Goal: Task Accomplishment & Management: Use online tool/utility

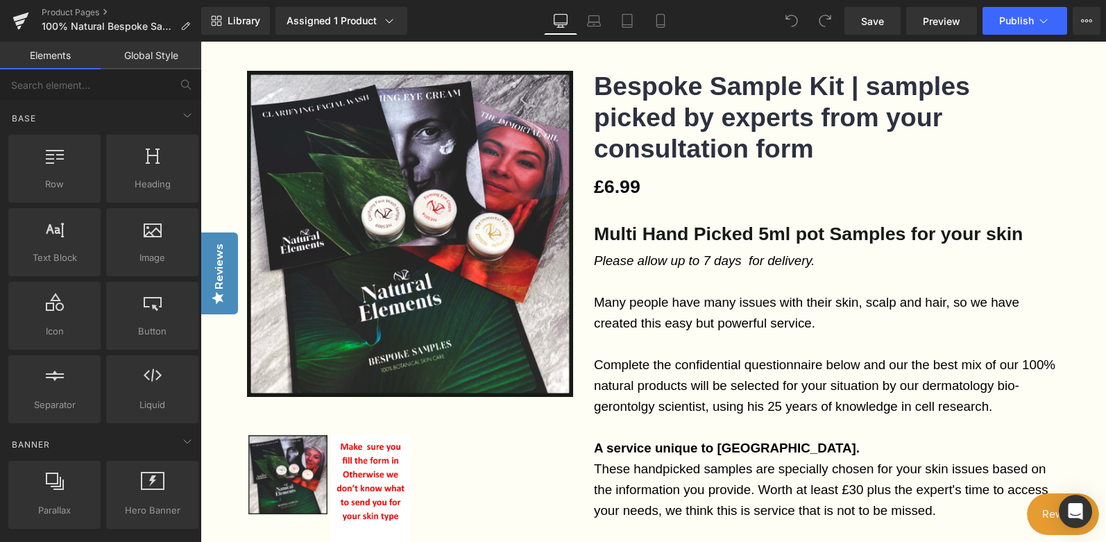
scroll to position [69, 0]
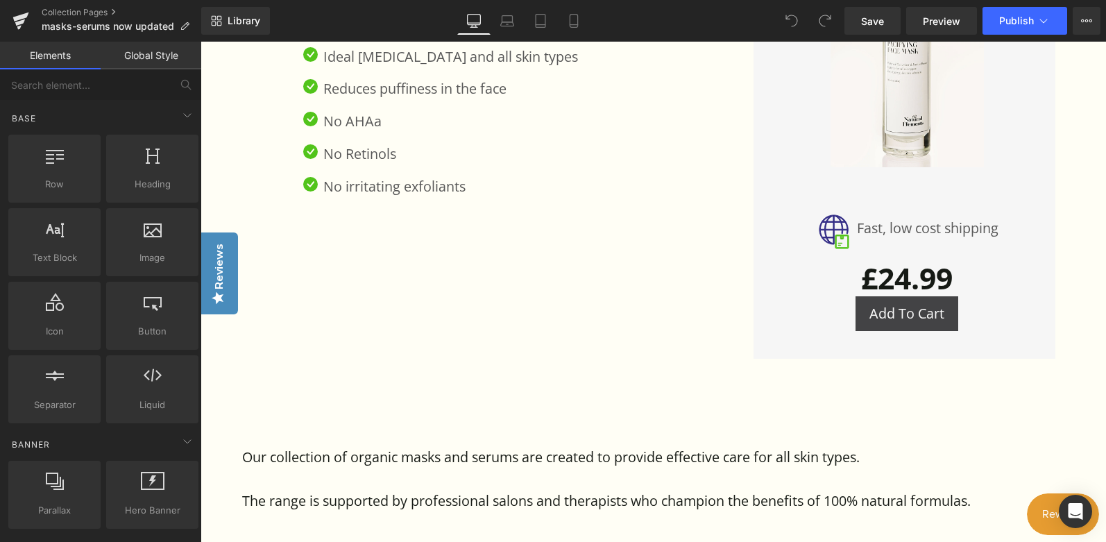
scroll to position [368, 0]
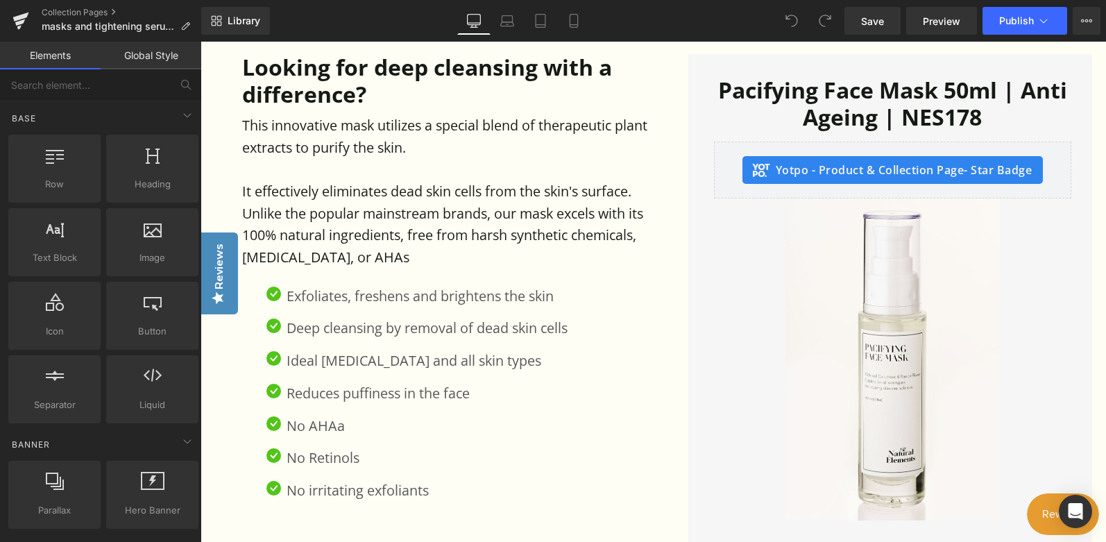
scroll to position [789, 0]
click at [625, 78] on h1 "Looking for deep cleansing with a difference?" at bounding box center [458, 79] width 432 height 53
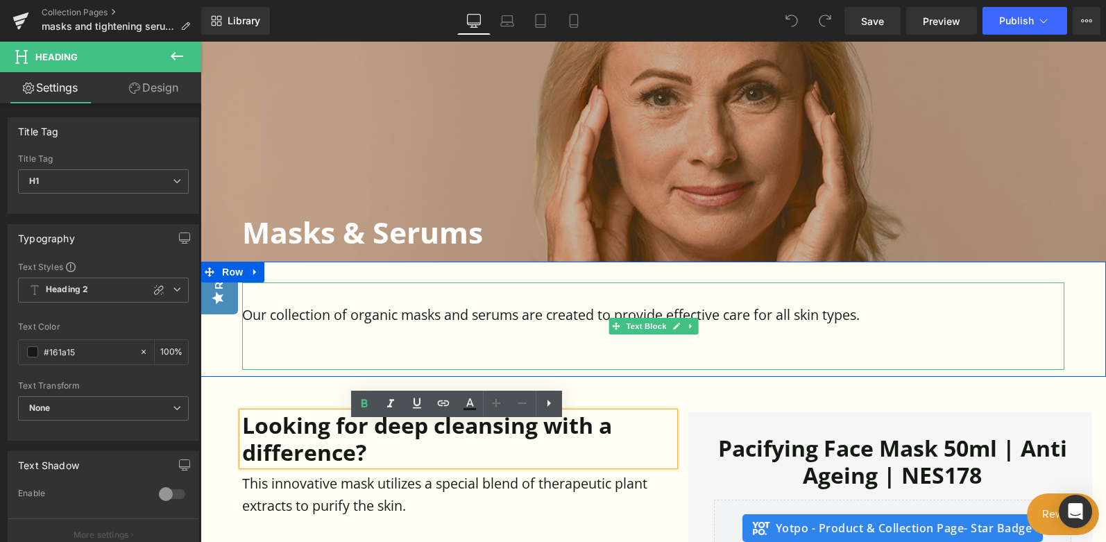
scroll to position [420, 0]
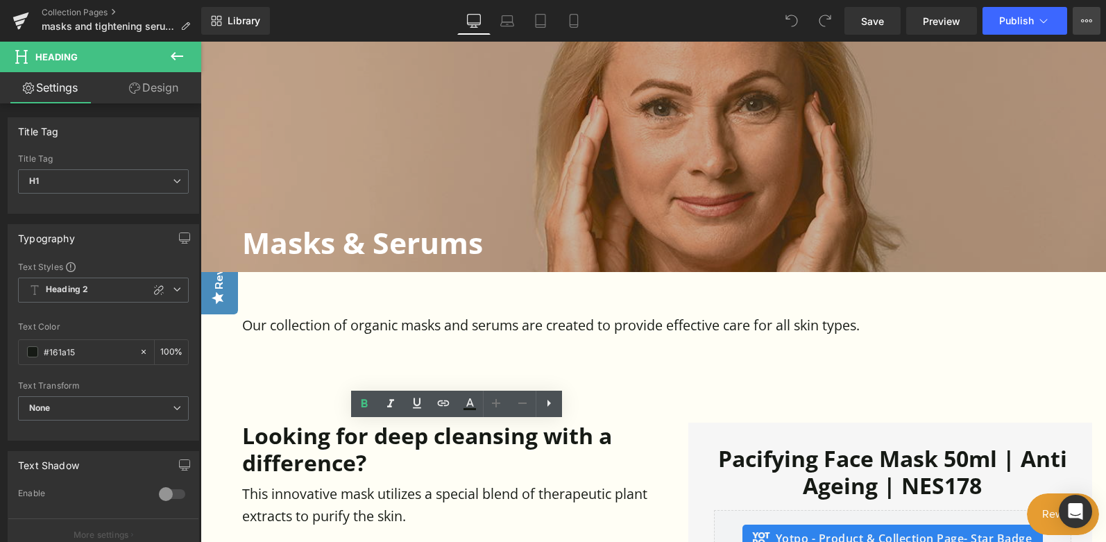
click at [1085, 18] on icon at bounding box center [1086, 20] width 11 height 11
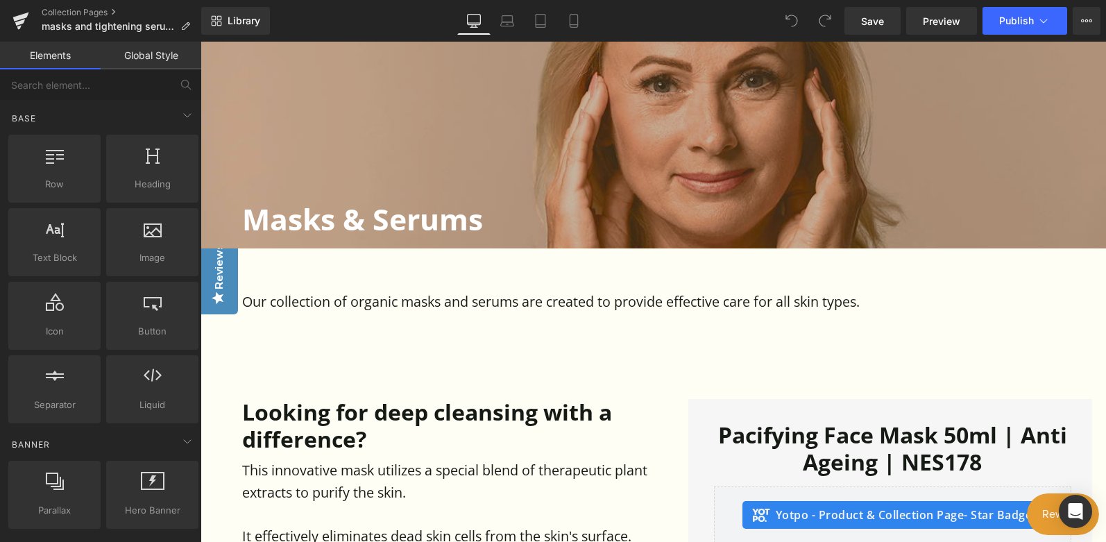
scroll to position [449, 0]
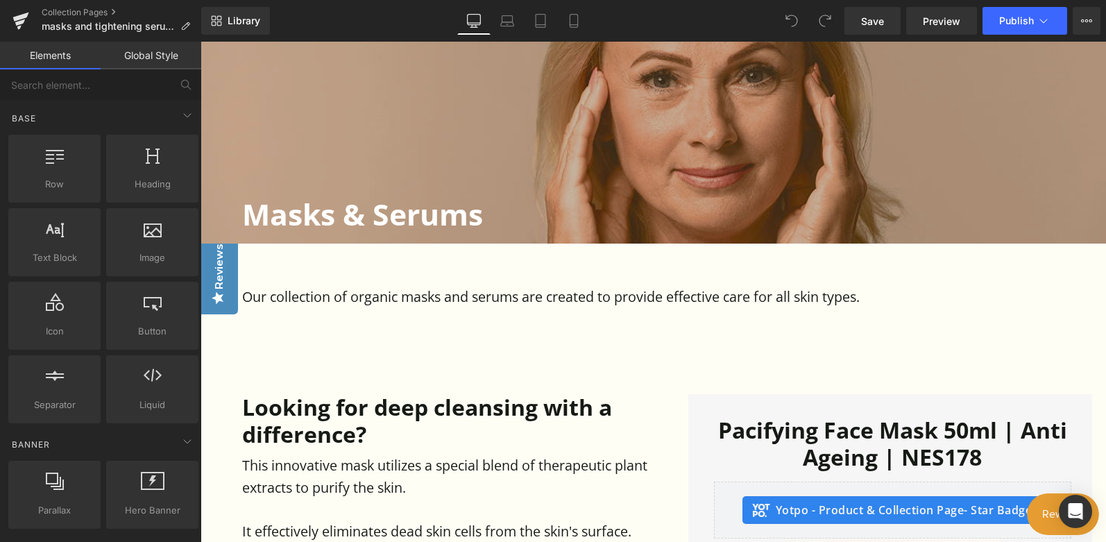
click at [429, 218] on h1 "Masks & Serums" at bounding box center [674, 213] width 864 height 35
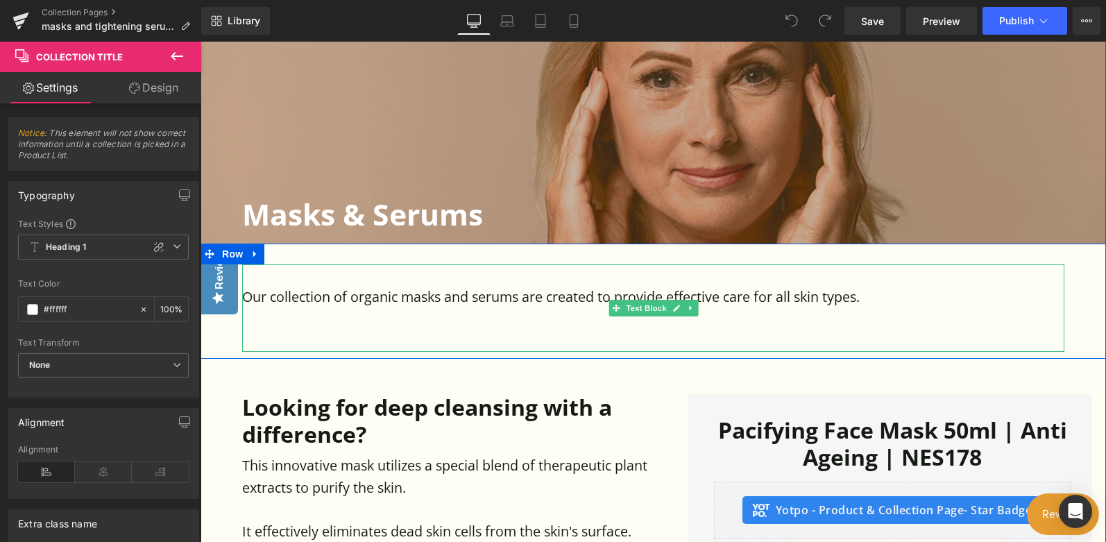
click at [471, 289] on p "Our collection of organic masks and serums are created to provide effective car…" at bounding box center [653, 297] width 822 height 22
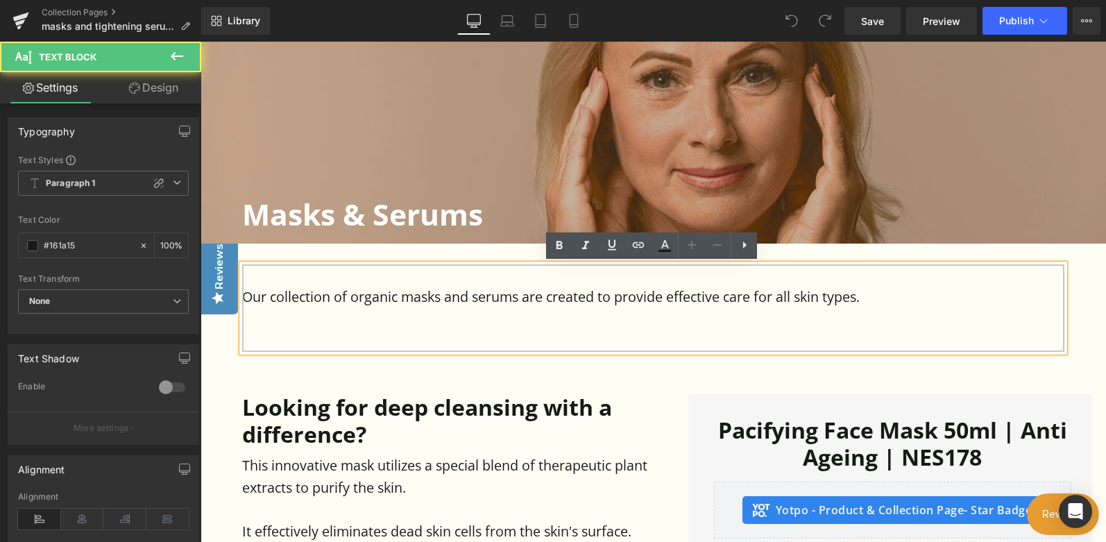
click at [900, 300] on p "Our collection of organic masks and serums are created to provide effective car…" at bounding box center [653, 297] width 822 height 22
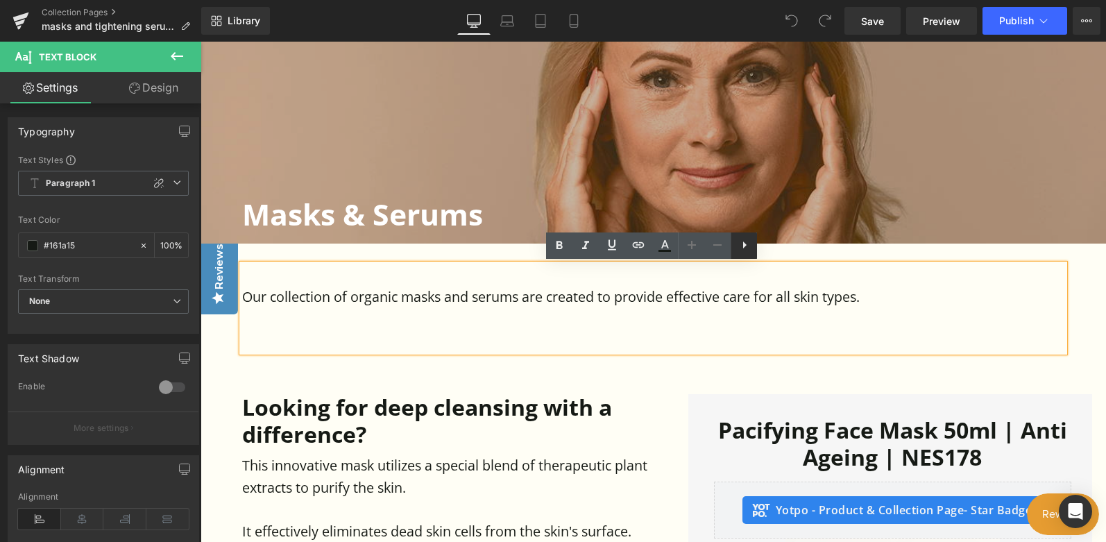
click at [747, 248] on icon at bounding box center [744, 245] width 17 height 17
click at [759, 296] on p "Our collection of organic masks and serums are created to provide effective car…" at bounding box center [653, 297] width 822 height 22
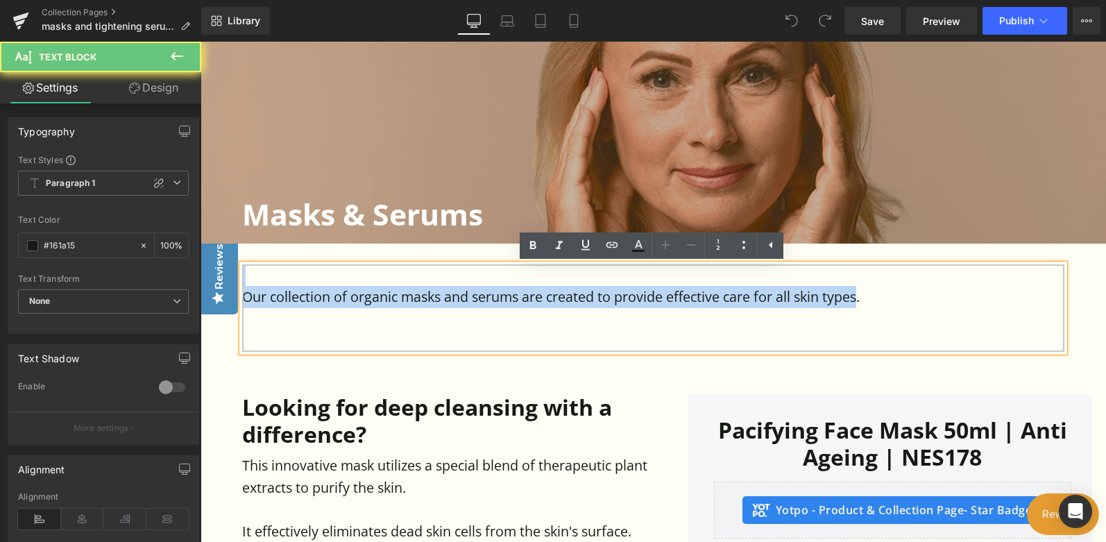
drag, startPoint x: 863, startPoint y: 300, endPoint x: 203, endPoint y: 284, distance: 660.6
click at [203, 284] on div "Our collection of organic masks and serums are created to provide effective car…" at bounding box center [652, 301] width 905 height 116
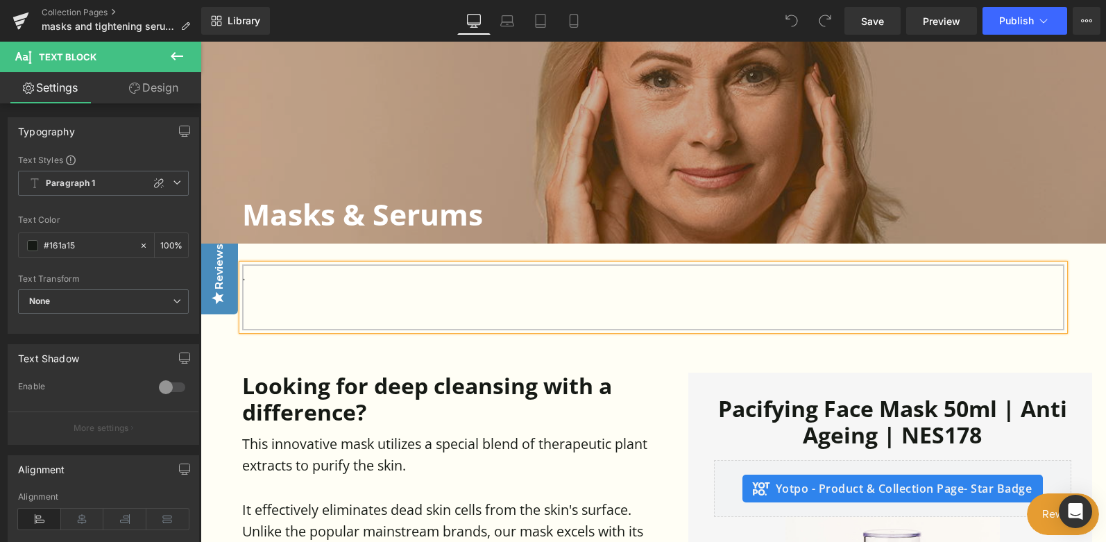
click at [635, 309] on p at bounding box center [653, 319] width 822 height 22
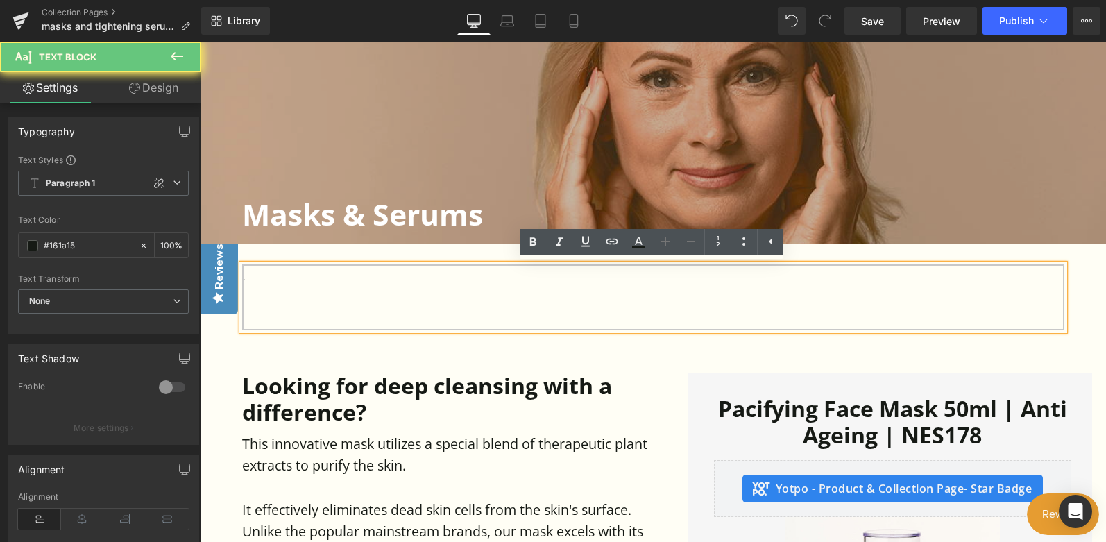
click at [760, 286] on p at bounding box center [653, 297] width 822 height 22
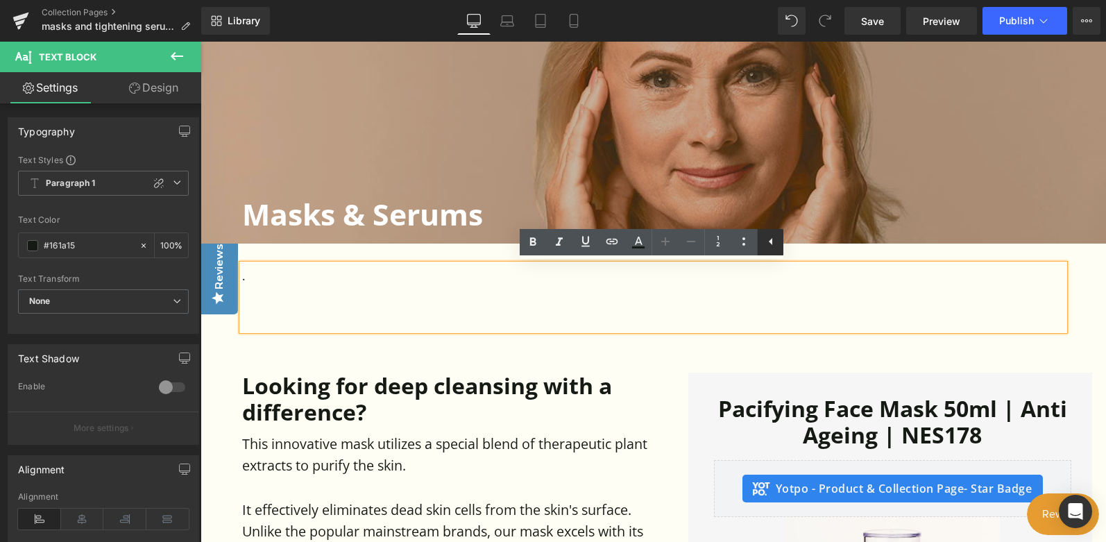
click at [771, 245] on icon at bounding box center [770, 241] width 17 height 17
click at [727, 295] on p at bounding box center [653, 297] width 822 height 22
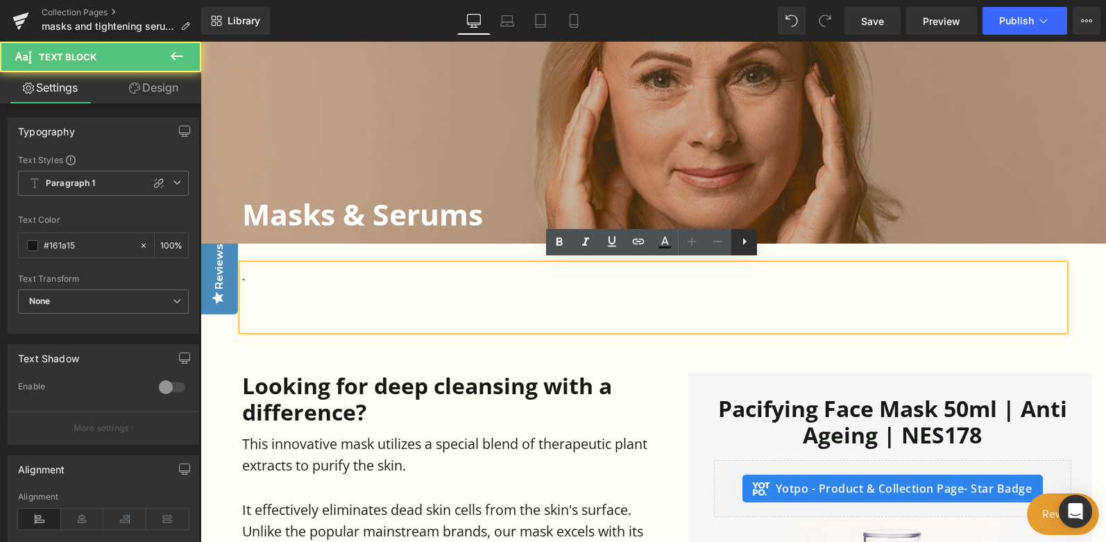
click at [742, 244] on icon at bounding box center [744, 241] width 17 height 17
click at [748, 309] on p at bounding box center [653, 319] width 822 height 22
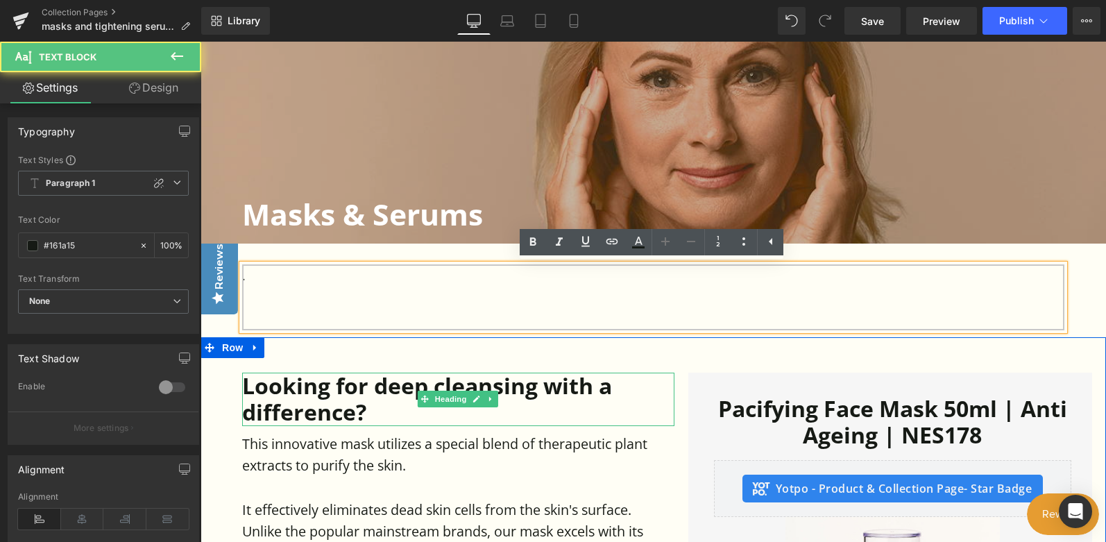
click at [613, 382] on h1 "Looking for deep cleansing with a difference?" at bounding box center [458, 399] width 432 height 53
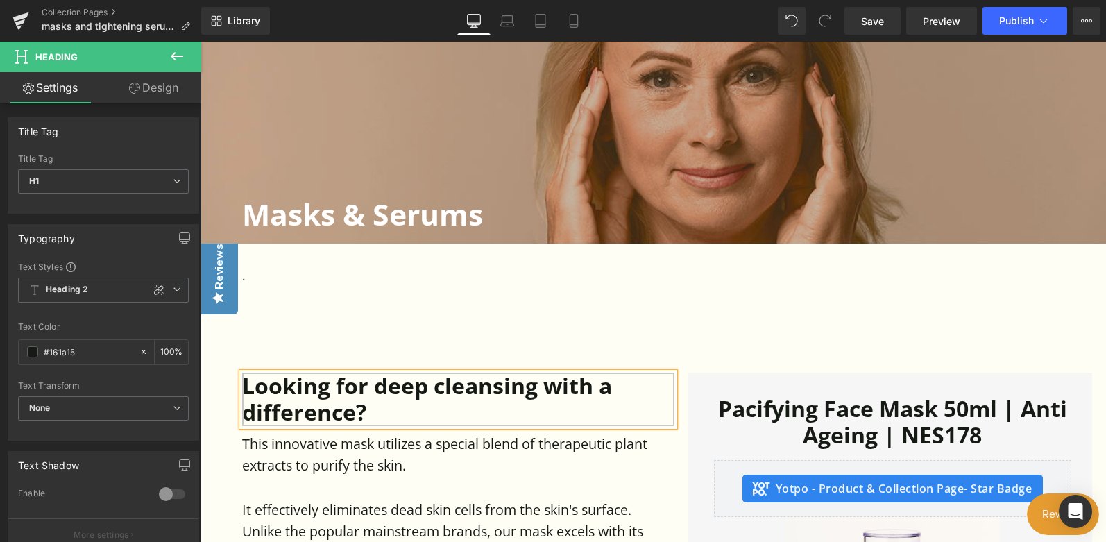
click at [622, 373] on h1 "Looking for deep cleansing with a difference?" at bounding box center [458, 399] width 432 height 53
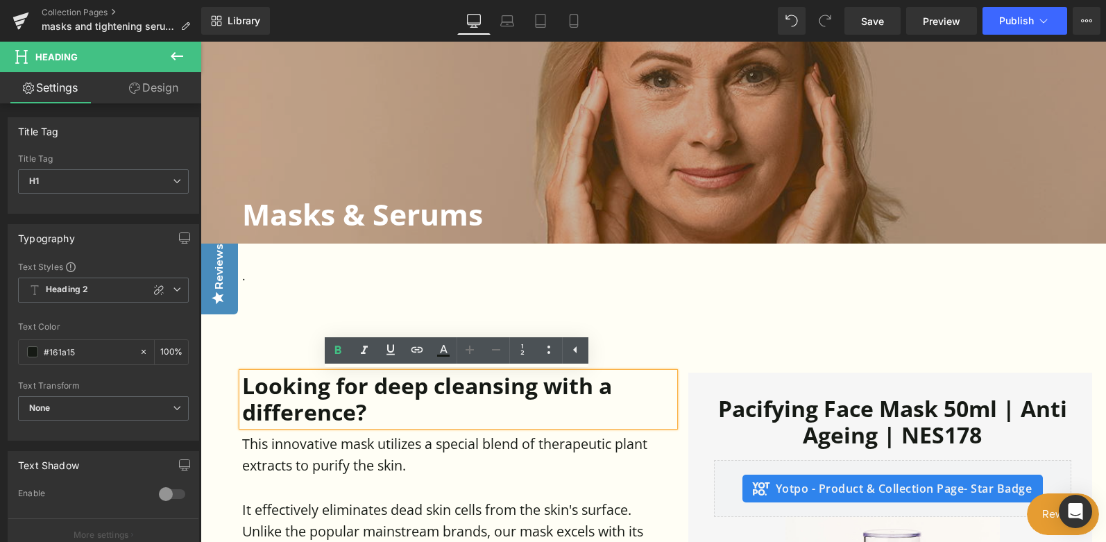
click at [609, 429] on div "This innovative mask utilizes a special blend of therapeutic plant extracts to …" at bounding box center [458, 506] width 432 height 161
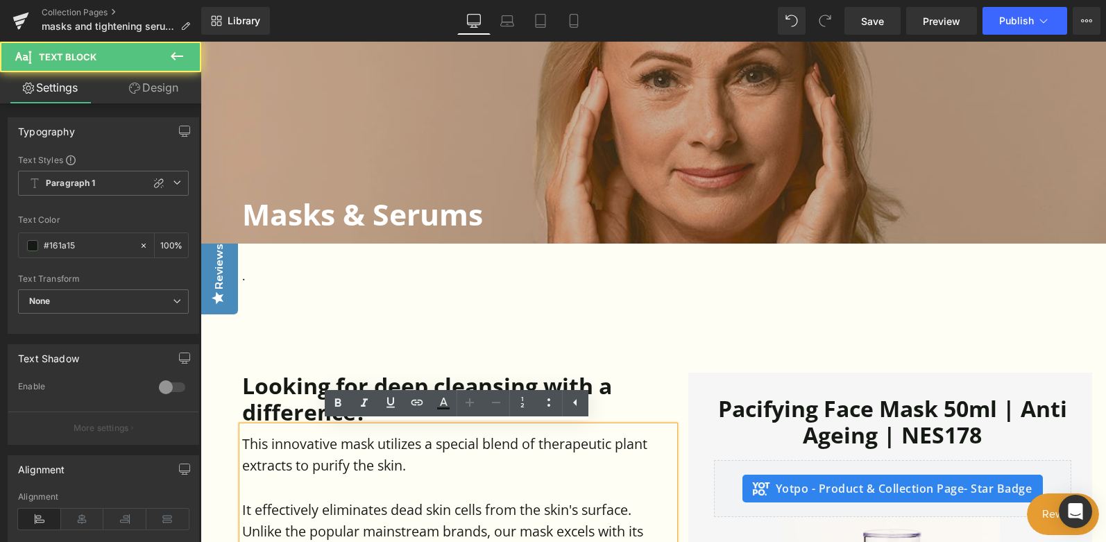
click at [200, 42] on div at bounding box center [200, 42] width 0 height 0
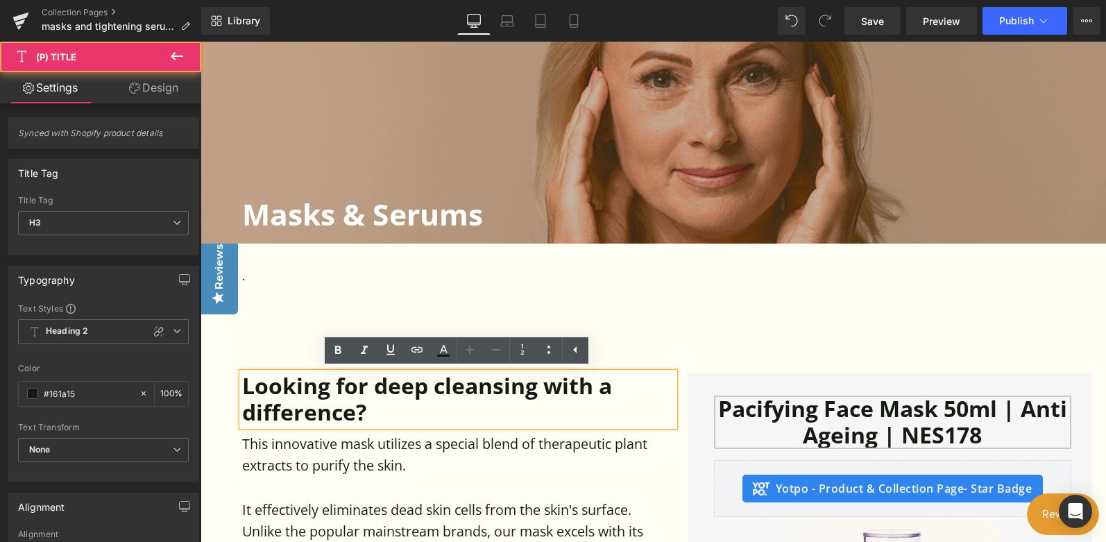
click at [788, 407] on link "Pacifying Face Mask 50ml | Anti Ageing | NES178" at bounding box center [893, 421] width 358 height 53
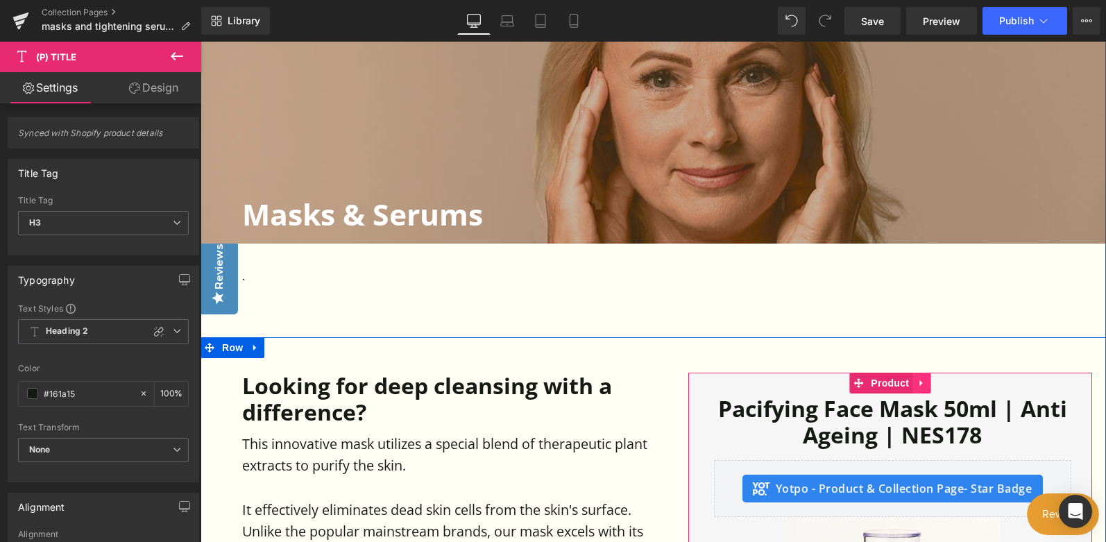
click at [917, 382] on icon at bounding box center [921, 382] width 10 height 10
click at [927, 380] on icon at bounding box center [930, 383] width 10 height 10
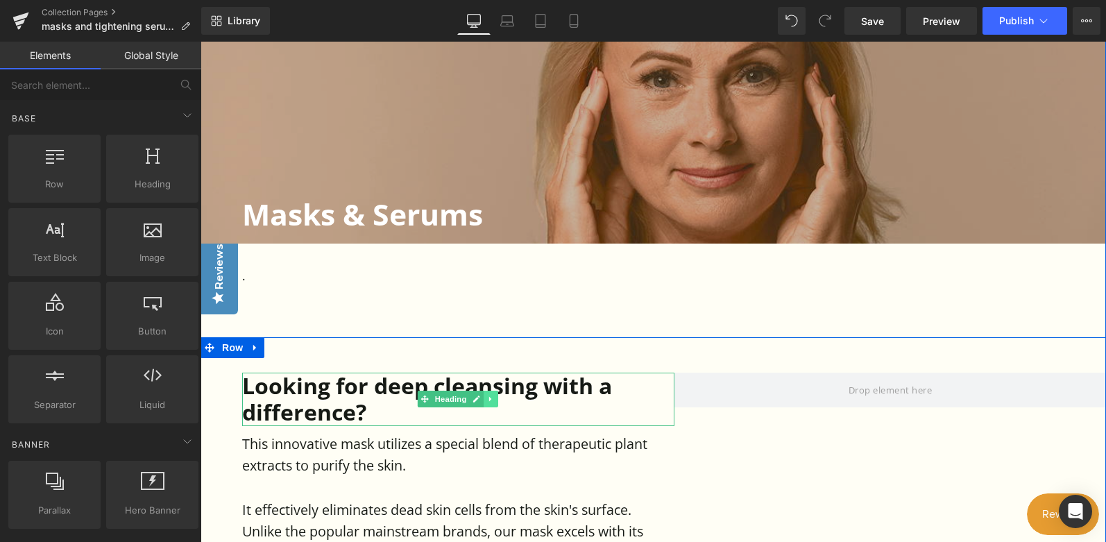
click at [491, 402] on icon at bounding box center [491, 399] width 8 height 8
click at [495, 397] on icon at bounding box center [499, 399] width 8 height 8
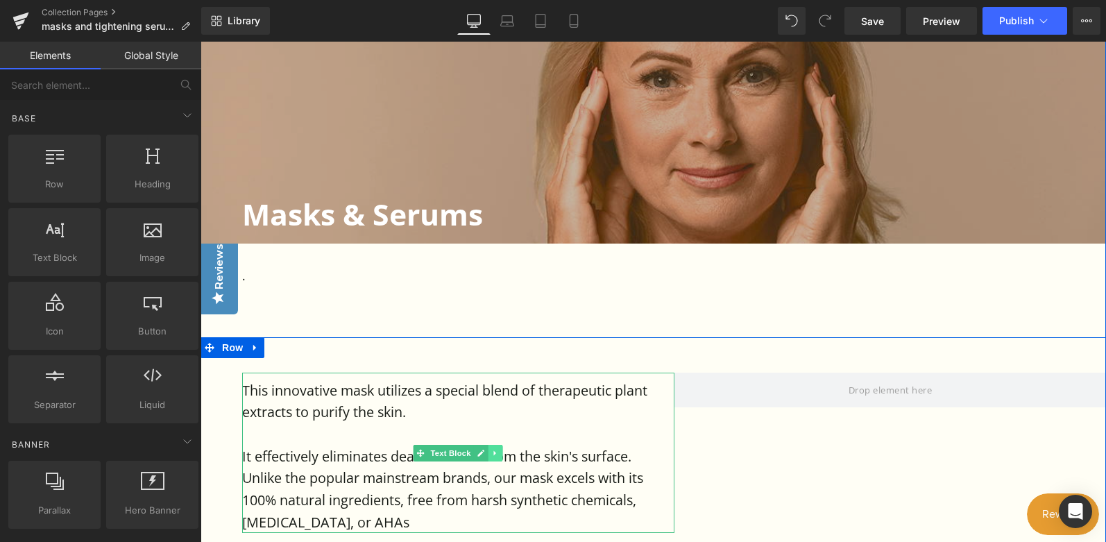
click at [493, 454] on icon at bounding box center [496, 453] width 8 height 8
click at [499, 452] on icon at bounding box center [503, 453] width 8 height 8
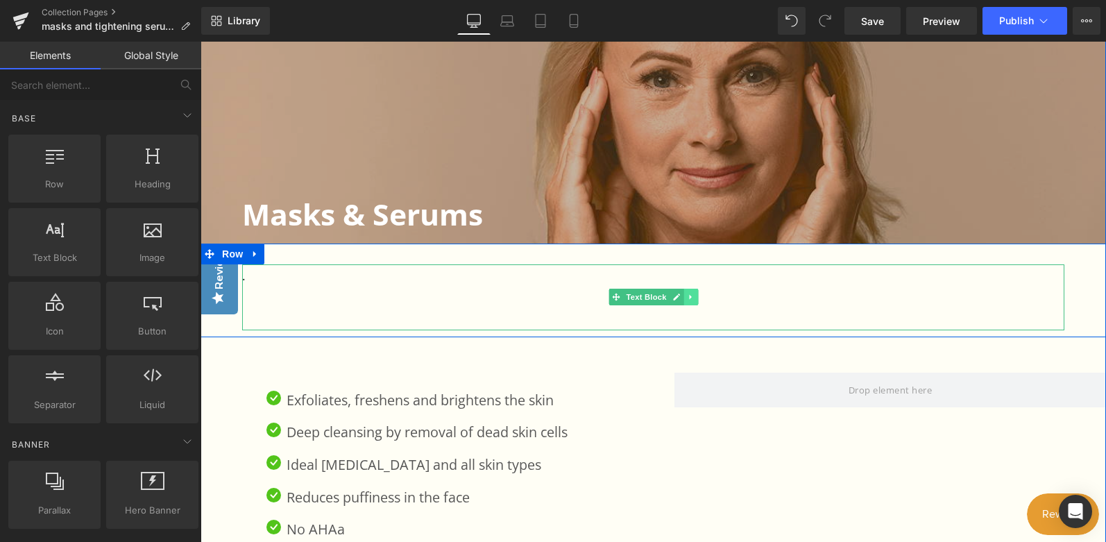
click at [690, 299] on icon at bounding box center [691, 297] width 8 height 8
click at [697, 296] on icon at bounding box center [698, 297] width 8 height 8
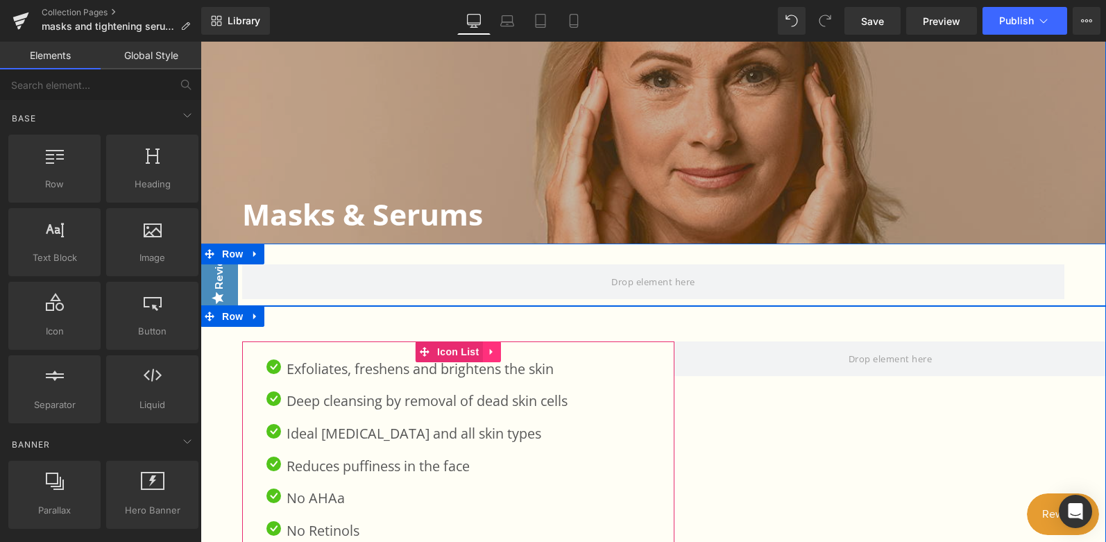
click at [489, 354] on icon at bounding box center [491, 351] width 10 height 10
click at [496, 353] on icon at bounding box center [500, 351] width 10 height 10
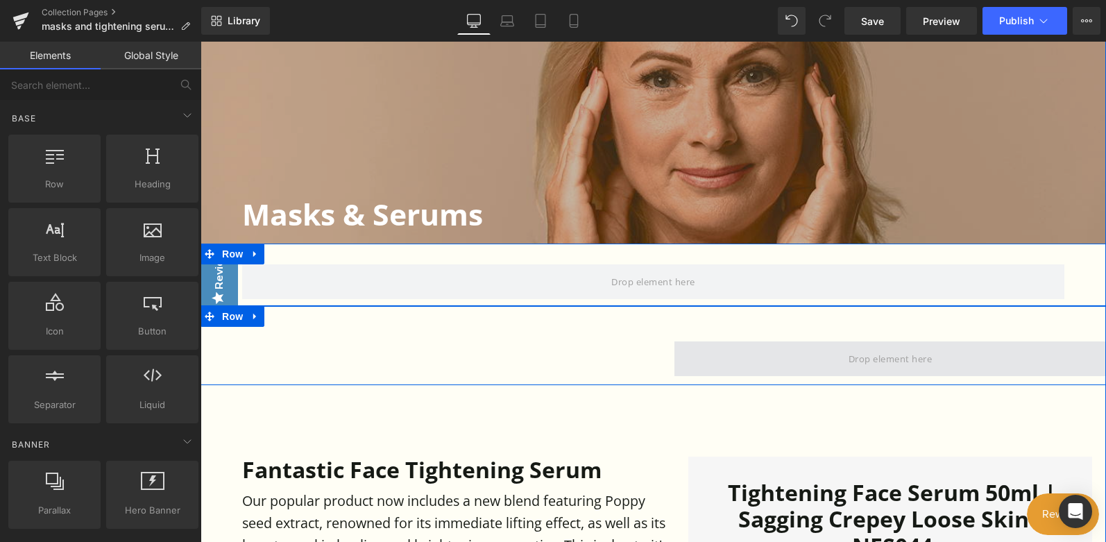
click at [748, 348] on span at bounding box center [890, 358] width 432 height 35
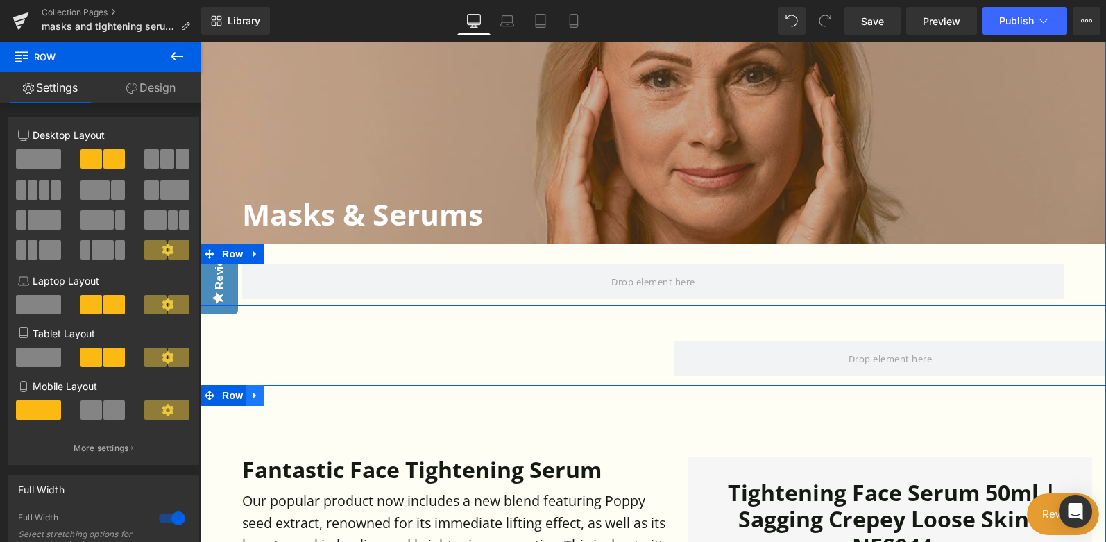
click at [254, 393] on icon at bounding box center [255, 395] width 10 height 10
click at [293, 398] on icon at bounding box center [291, 396] width 10 height 10
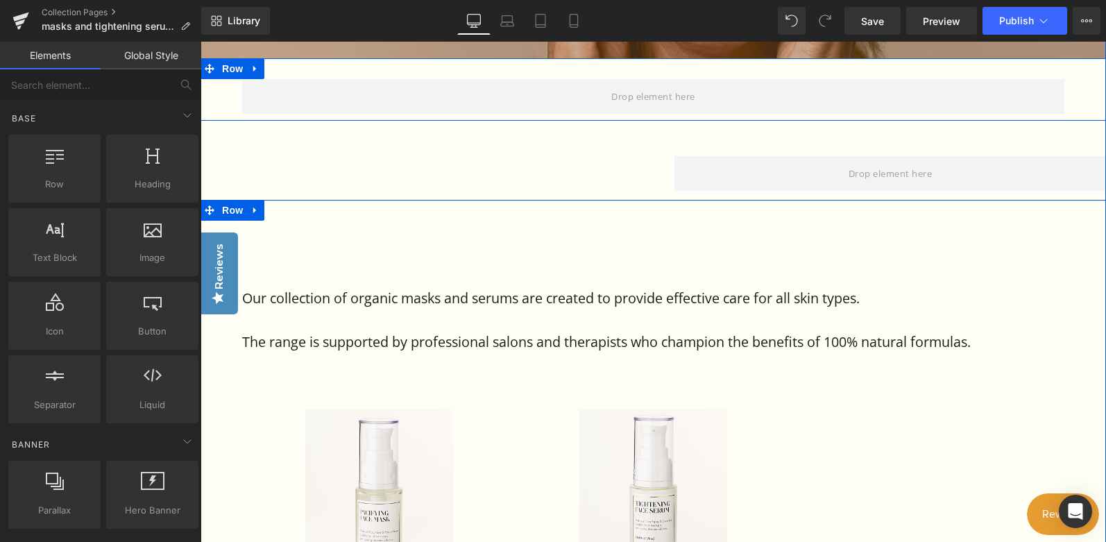
scroll to position [665, 0]
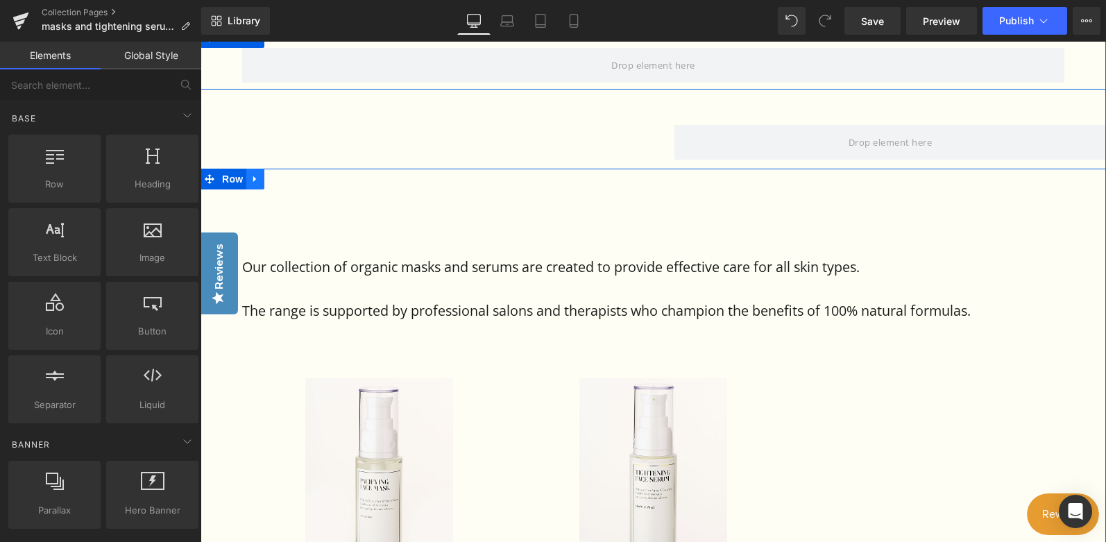
click at [250, 177] on icon at bounding box center [255, 178] width 10 height 10
click at [291, 181] on icon at bounding box center [291, 179] width 10 height 10
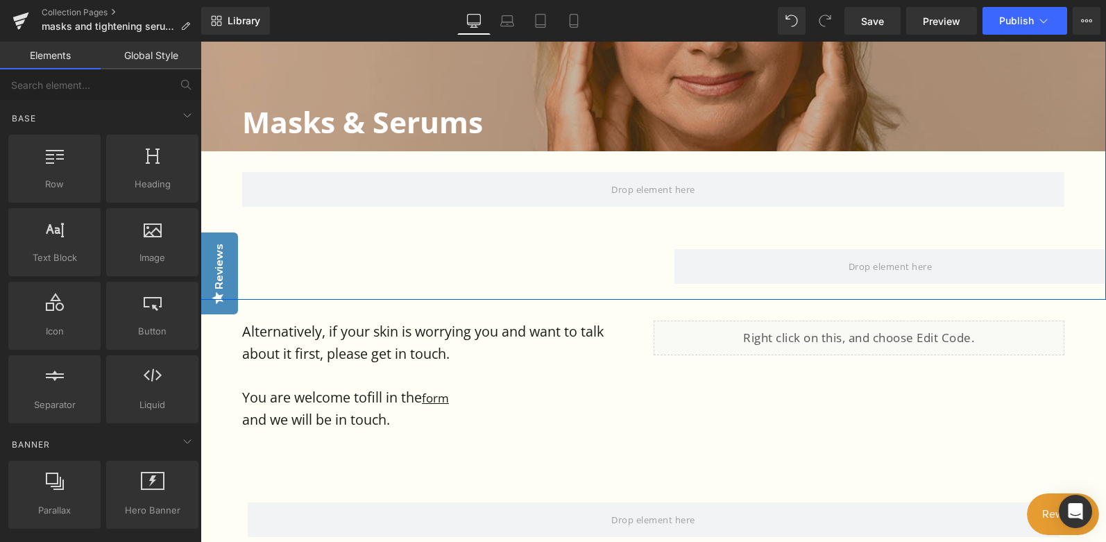
scroll to position [379, 0]
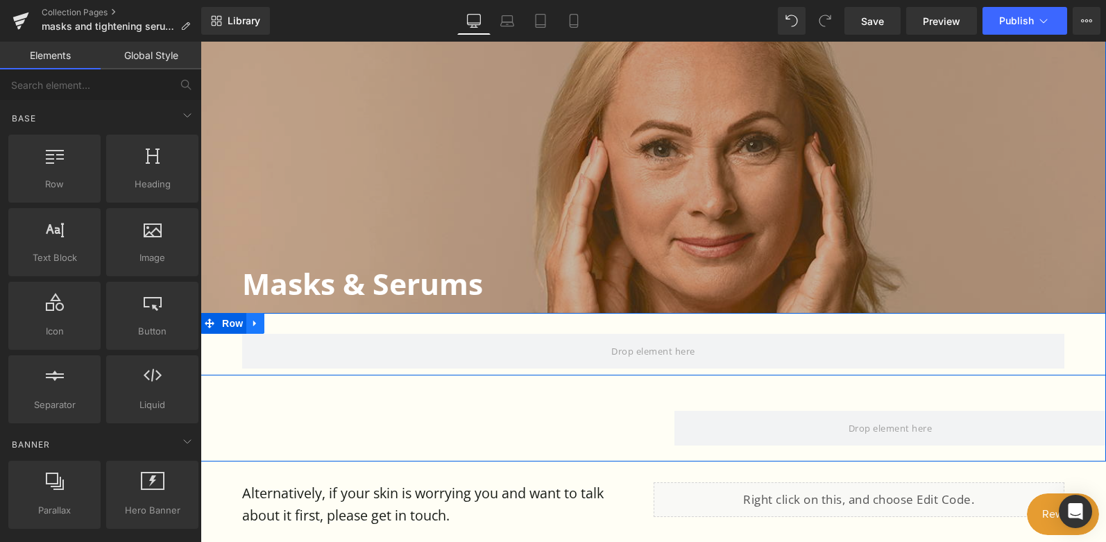
click at [251, 324] on icon at bounding box center [255, 323] width 10 height 10
click at [289, 326] on icon at bounding box center [291, 323] width 10 height 10
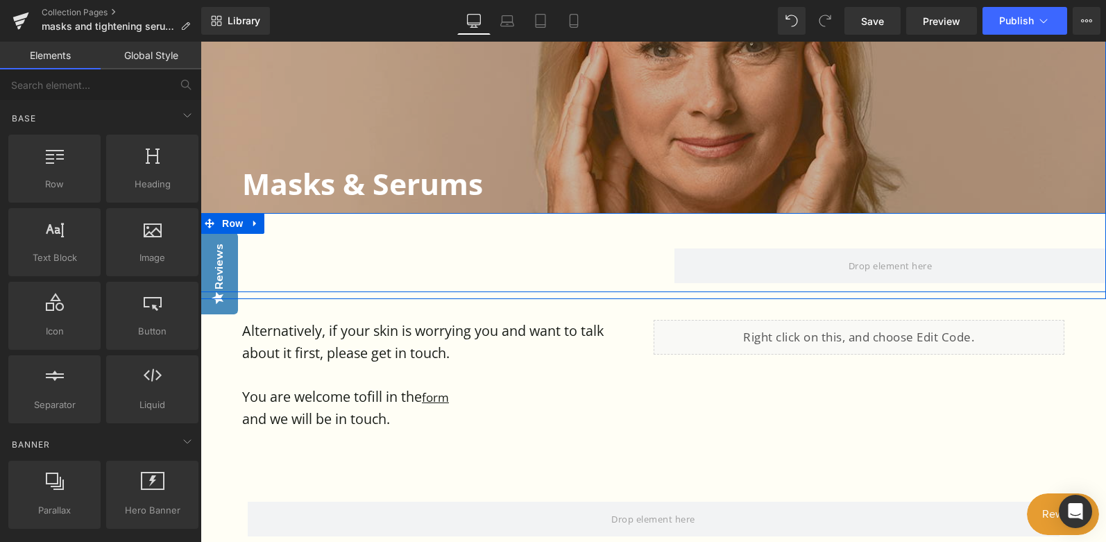
scroll to position [488, 0]
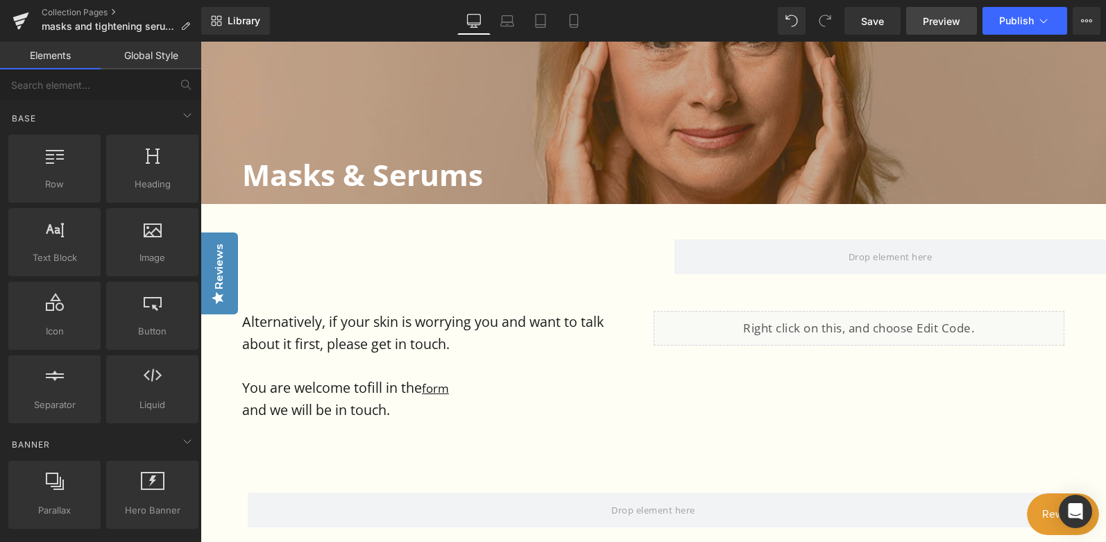
click at [943, 16] on span "Preview" at bounding box center [941, 21] width 37 height 15
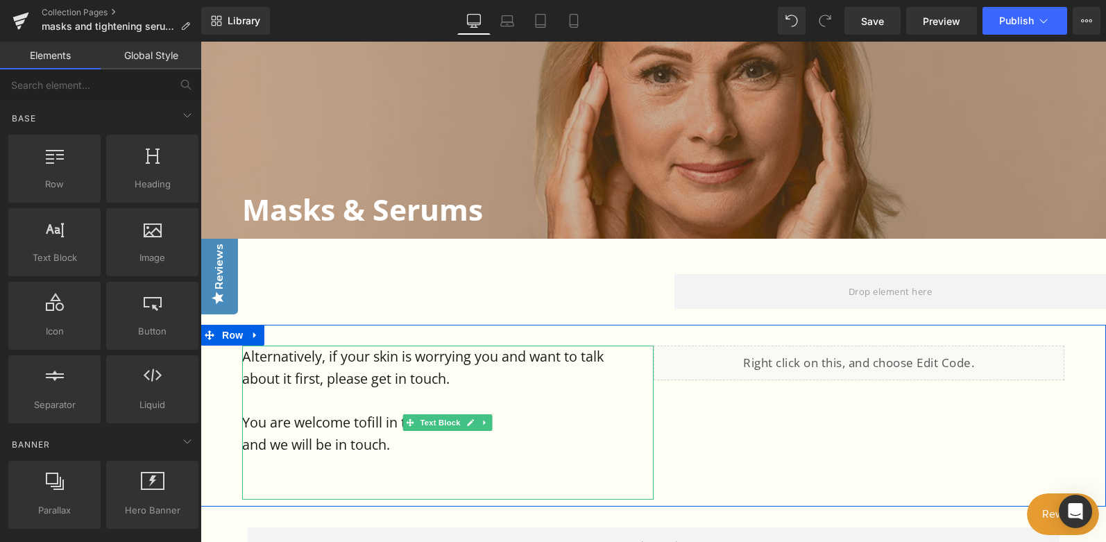
scroll to position [368, 0]
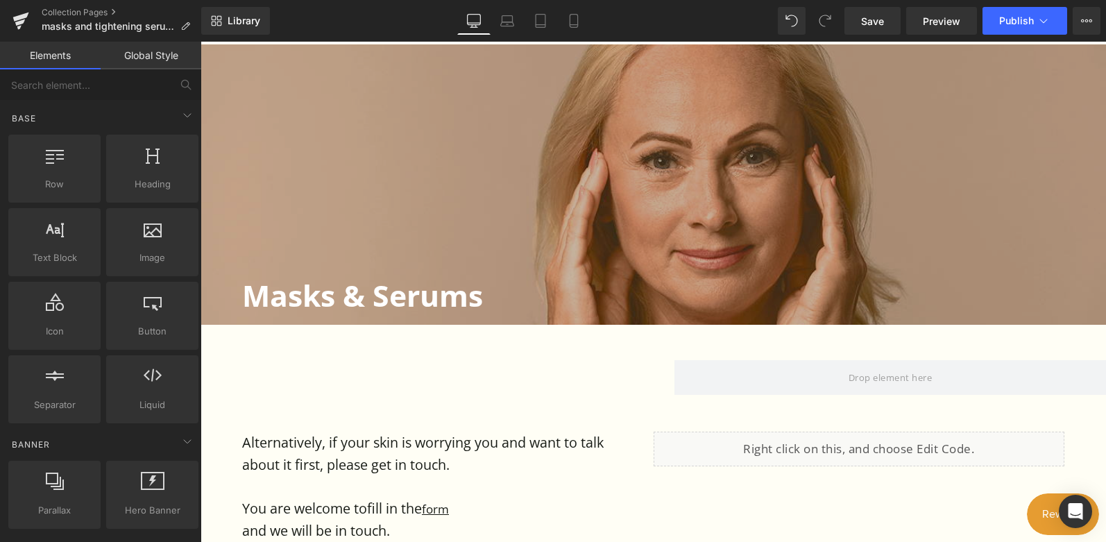
click at [389, 440] on p "Alternatively, if your skin is worrying you and want to talk about it first, pl…" at bounding box center [439, 453] width 394 height 44
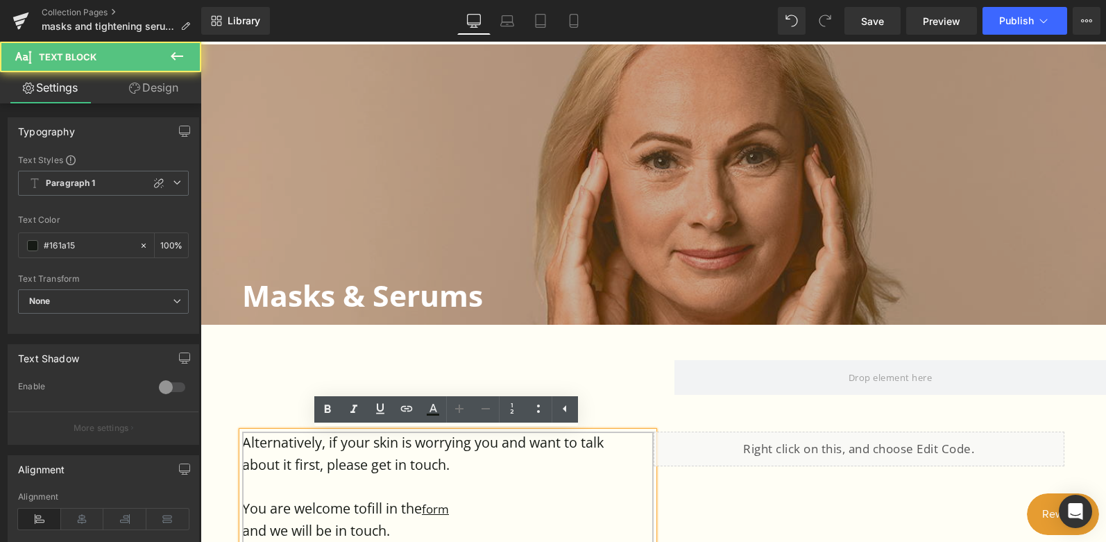
click at [323, 441] on p "Alternatively, if your skin is worrying you and want to talk about it first, pl…" at bounding box center [439, 453] width 394 height 44
drag, startPoint x: 330, startPoint y: 442, endPoint x: 236, endPoint y: 435, distance: 94.6
click at [242, 435] on div "Alternatively, if your skin is worrying you and want to talk about it first, pl…" at bounding box center [447, 508] width 411 height 154
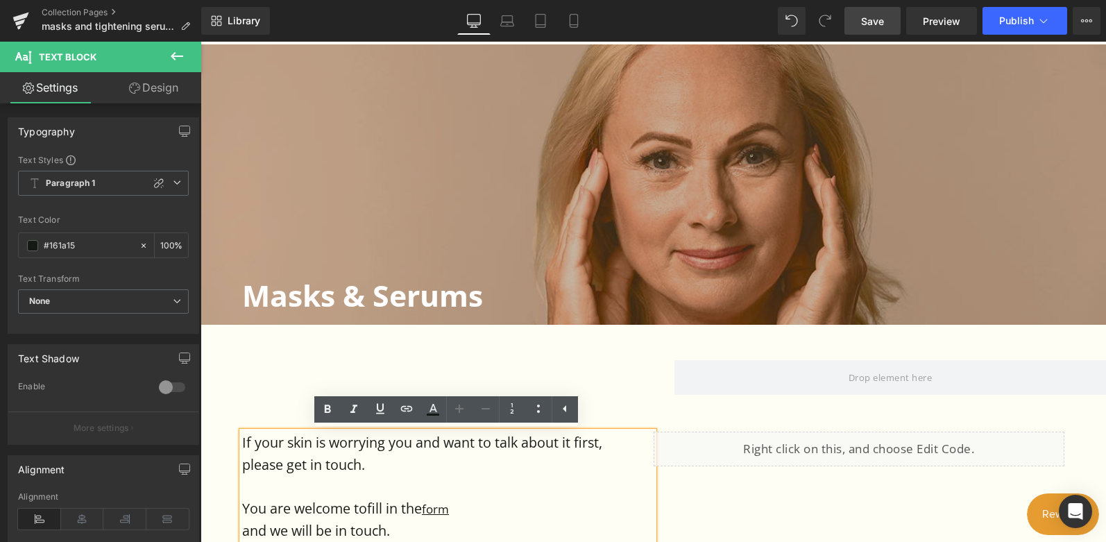
click at [864, 19] on span "Save" at bounding box center [872, 21] width 23 height 15
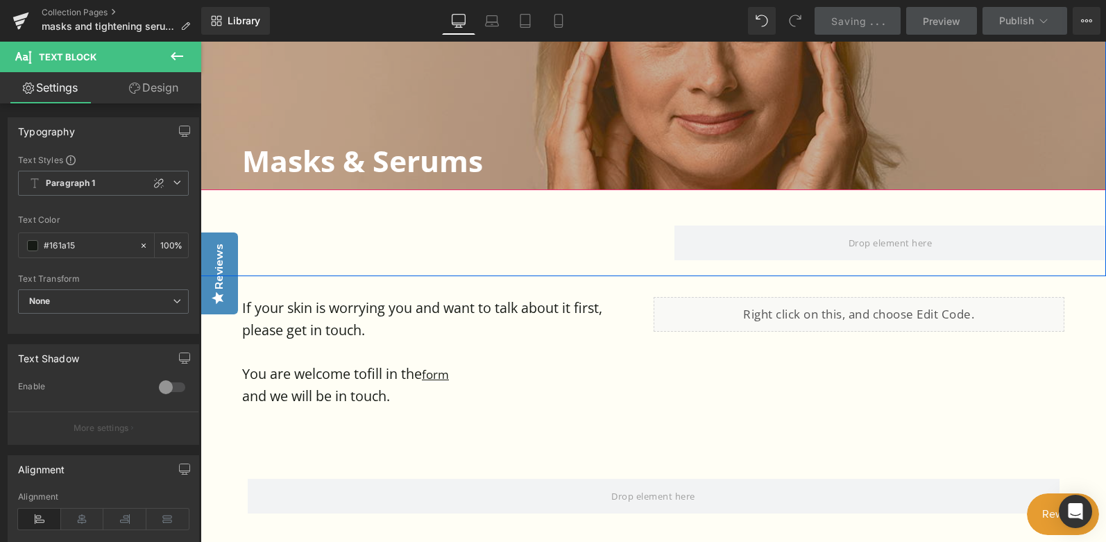
scroll to position [541, 0]
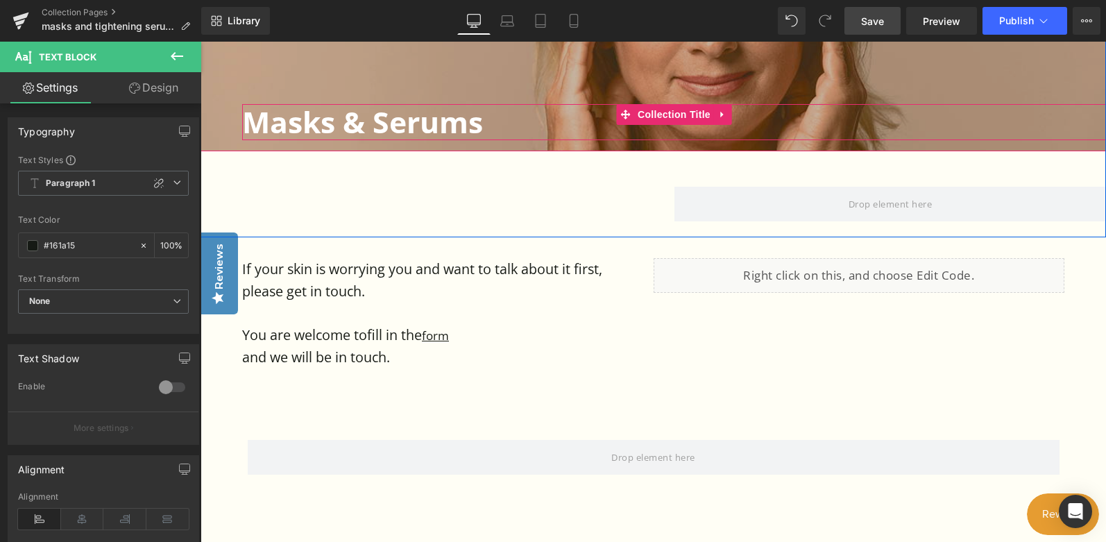
click at [418, 121] on h1 "Masks & Serums" at bounding box center [674, 121] width 864 height 35
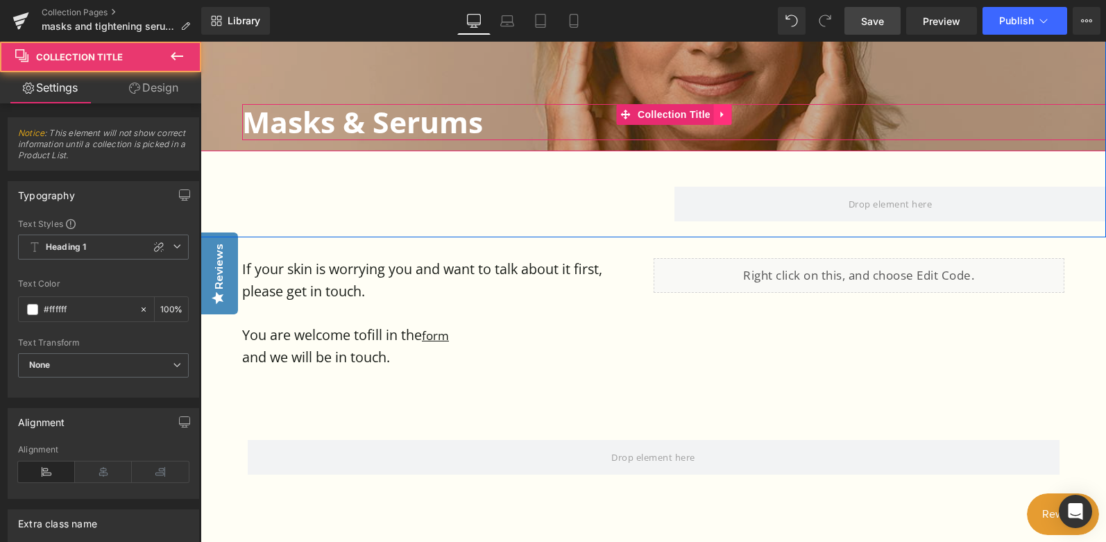
click at [722, 110] on icon at bounding box center [723, 115] width 10 height 10
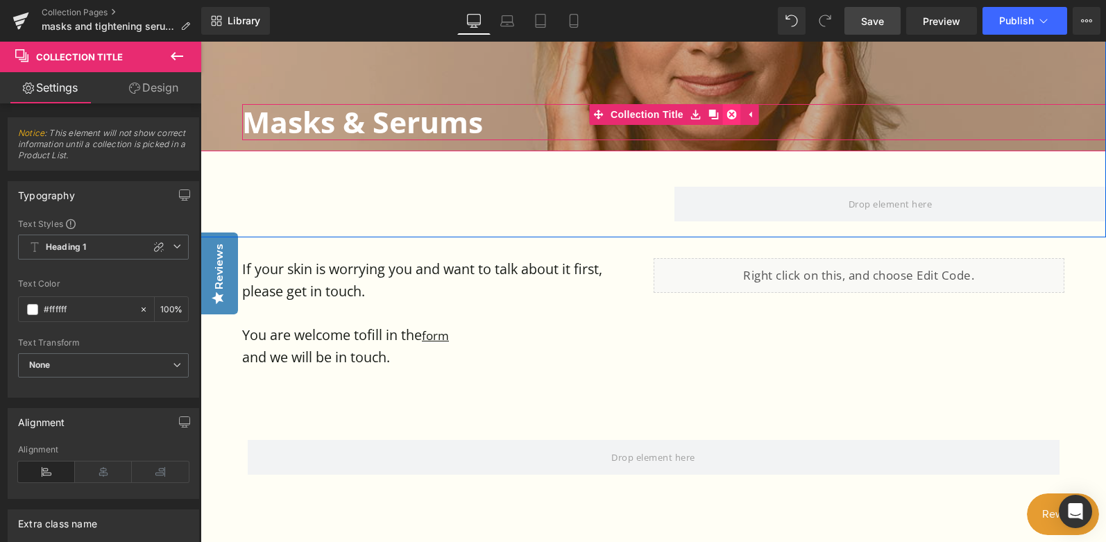
click at [734, 113] on icon at bounding box center [732, 115] width 10 height 10
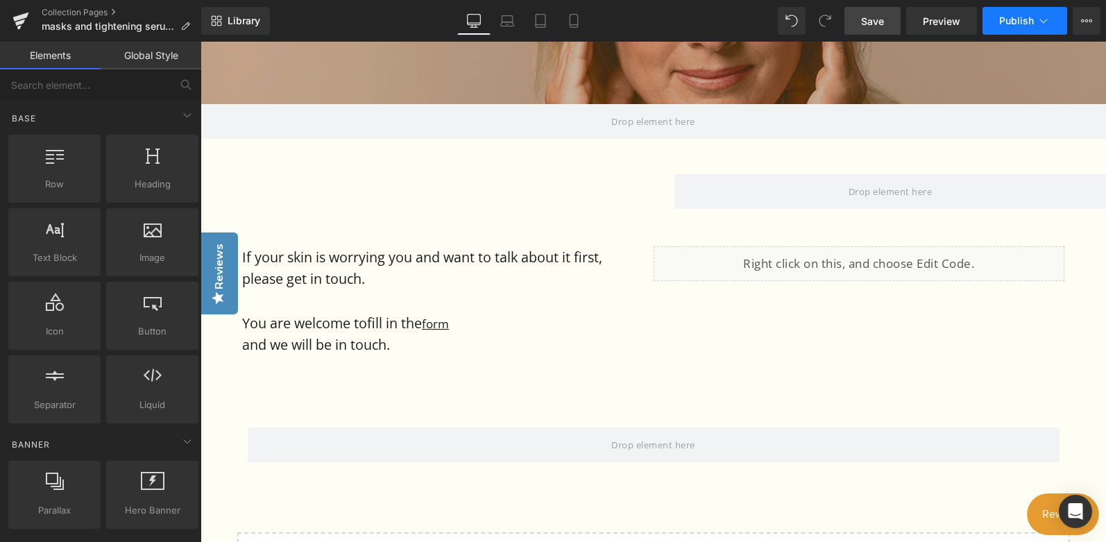
click at [1032, 16] on span "Publish" at bounding box center [1016, 20] width 35 height 11
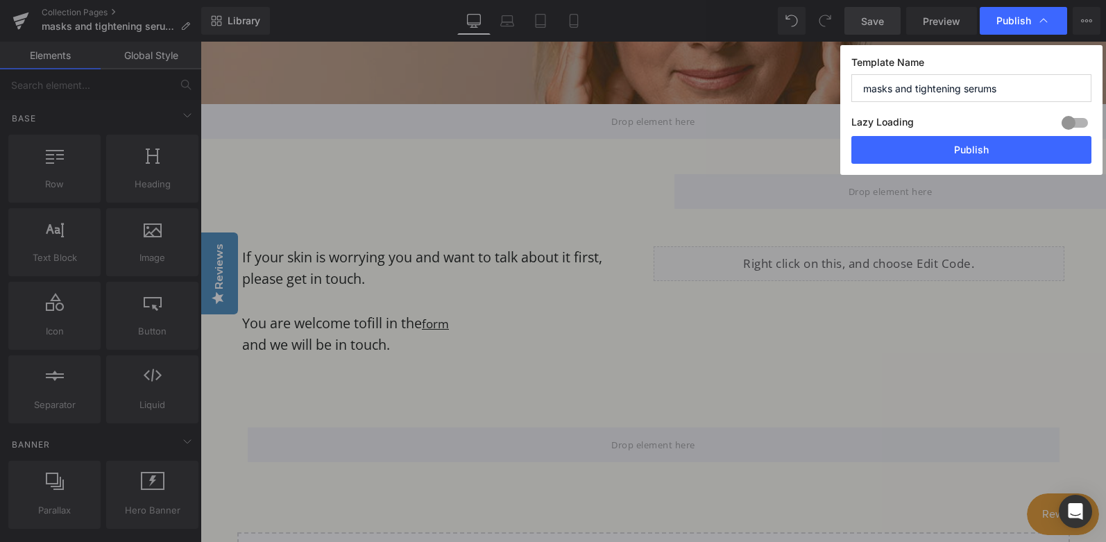
click at [963, 90] on input "masks and tightening serums" at bounding box center [971, 88] width 240 height 28
drag, startPoint x: 1002, startPoint y: 89, endPoint x: 862, endPoint y: 74, distance: 140.2
click at [862, 74] on input "masks and tightening serums" at bounding box center [971, 88] width 240 height 28
type input "Collection generic"
click at [955, 141] on button "Publish" at bounding box center [971, 150] width 240 height 28
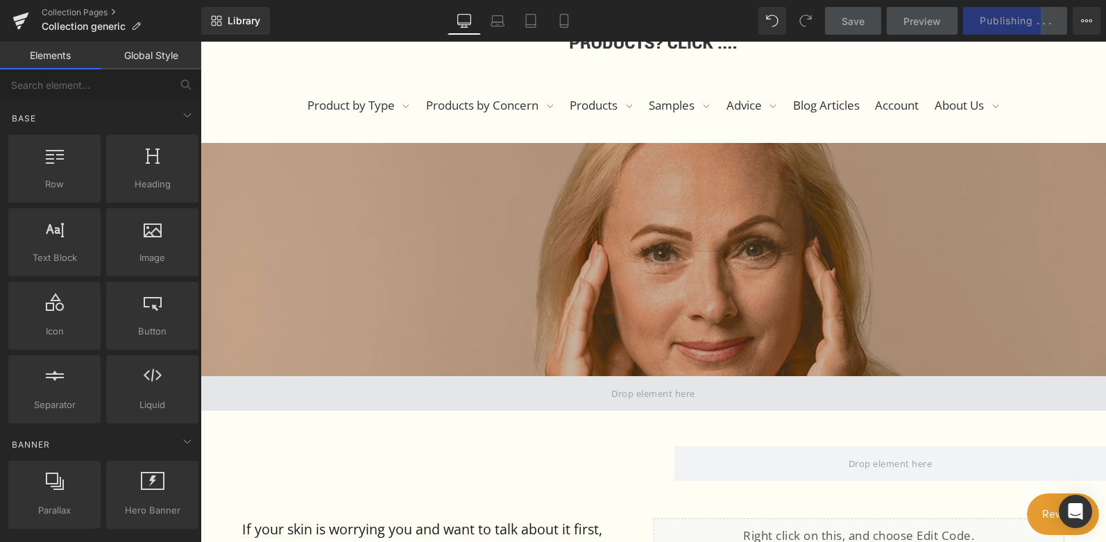
scroll to position [0, 0]
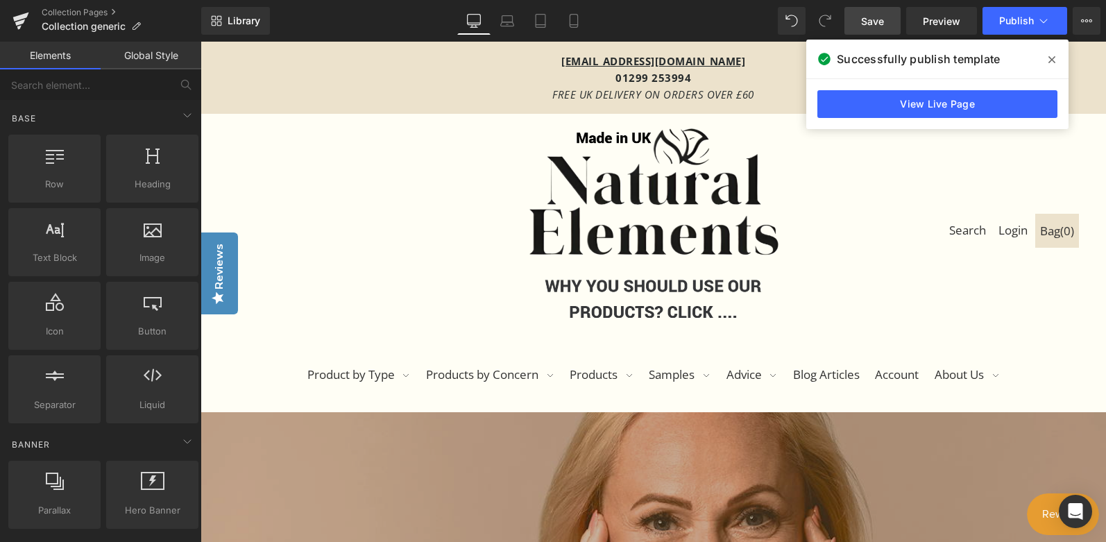
click at [1052, 59] on icon at bounding box center [1051, 59] width 7 height 11
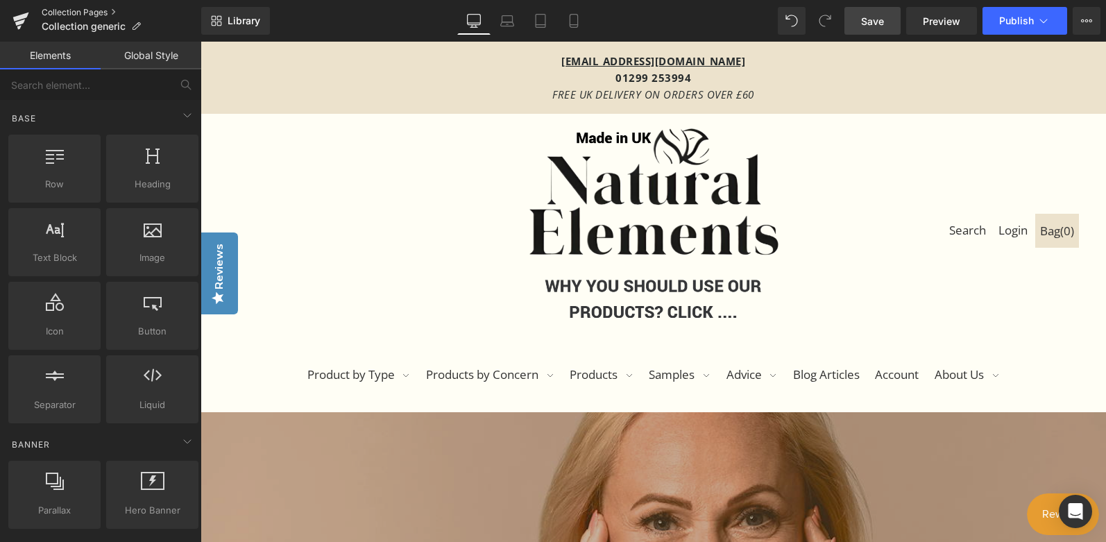
drag, startPoint x: 62, startPoint y: 7, endPoint x: 25, endPoint y: 14, distance: 37.4
click at [62, 7] on link "Collection Pages" at bounding box center [122, 12] width 160 height 11
